Goal: Transaction & Acquisition: Download file/media

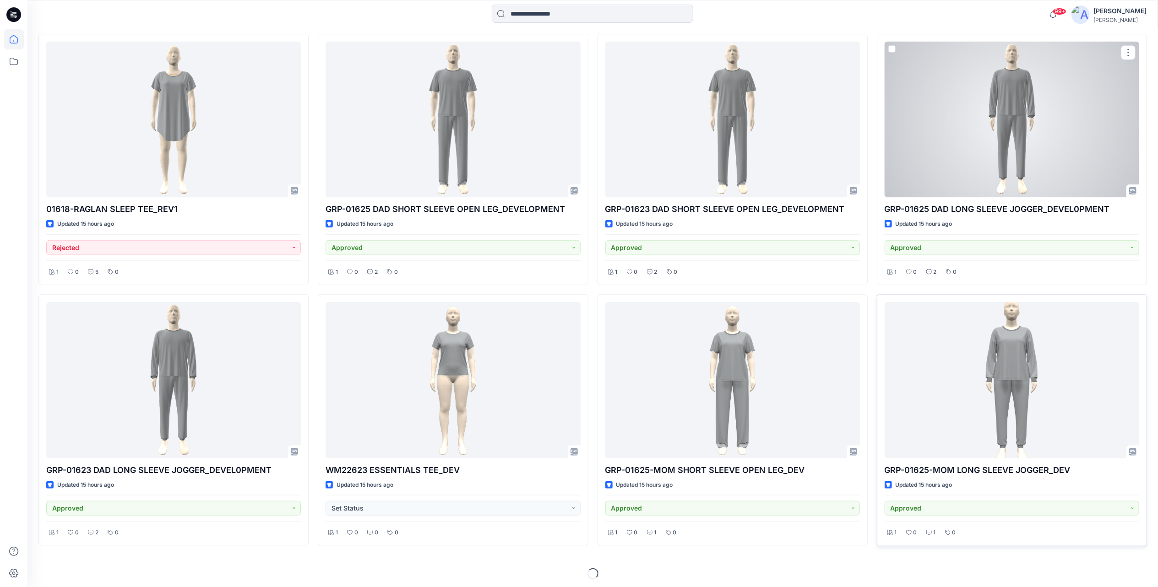
scroll to position [585, 0]
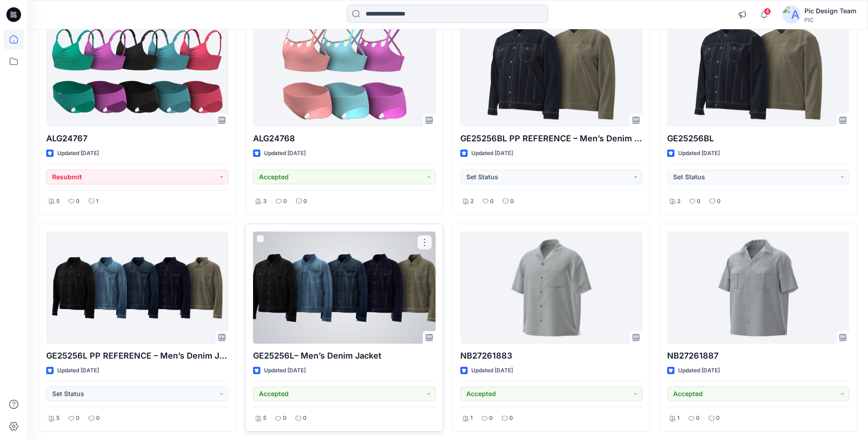
scroll to position [1007, 0]
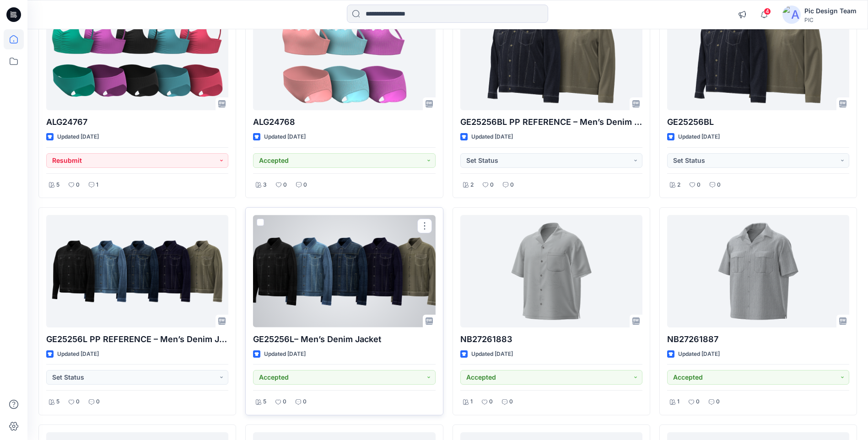
click at [348, 294] on div at bounding box center [344, 271] width 182 height 112
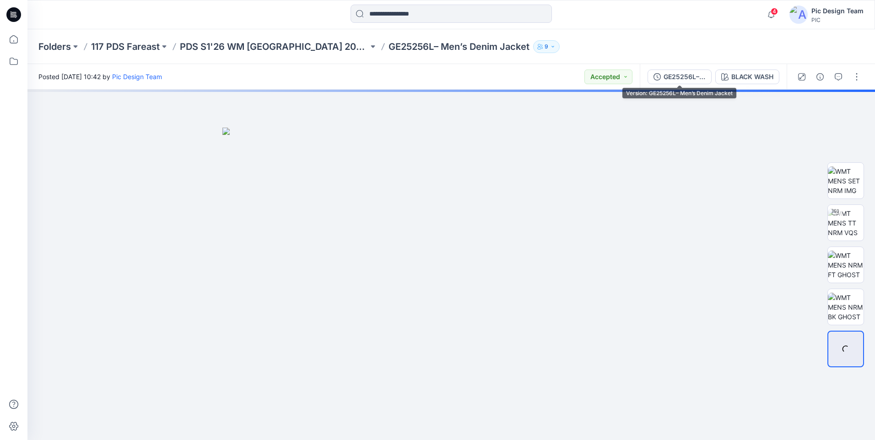
click at [689, 77] on div "GE25256L– Men’s Denim Jacket" at bounding box center [685, 77] width 42 height 10
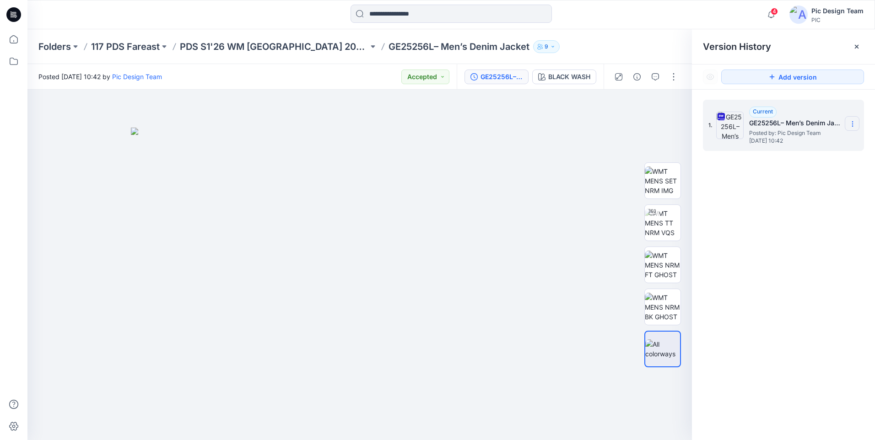
click at [849, 127] on section at bounding box center [852, 123] width 15 height 15
click at [811, 145] on span "Download Source BW File" at bounding box center [806, 141] width 76 height 11
